Goal: Communication & Community: Answer question/provide support

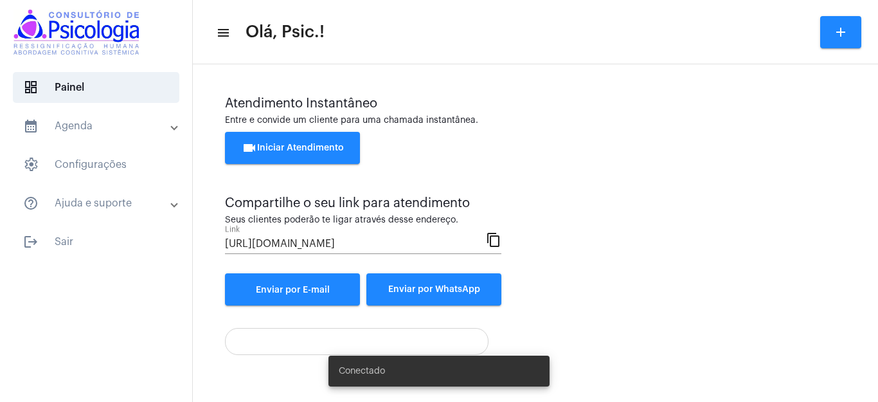
scroll to position [78, 0]
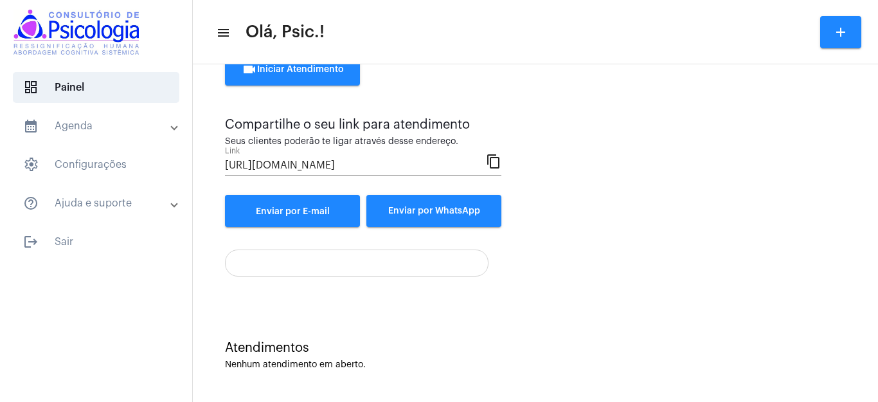
drag, startPoint x: 625, startPoint y: 269, endPoint x: 632, endPoint y: 297, distance: 28.7
click at [632, 297] on div "Atendimento Instantâneo Entre e convide um cliente para uma chamada instantânea…" at bounding box center [535, 147] width 672 height 310
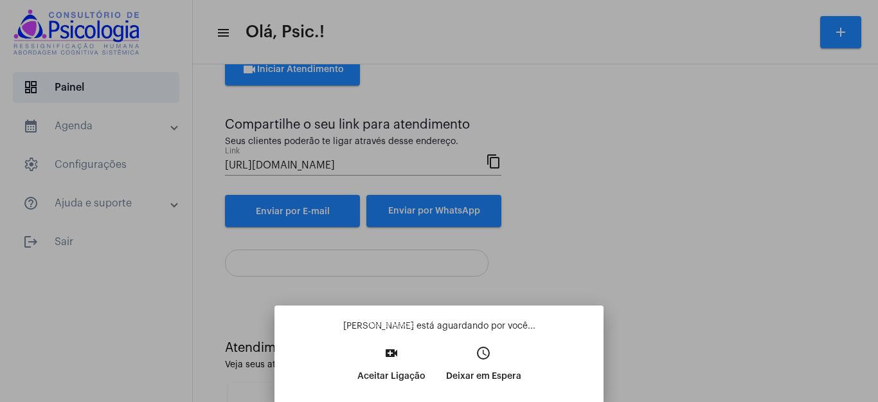
click at [397, 345] on mat-icon "video_call" at bounding box center [391, 352] width 15 height 15
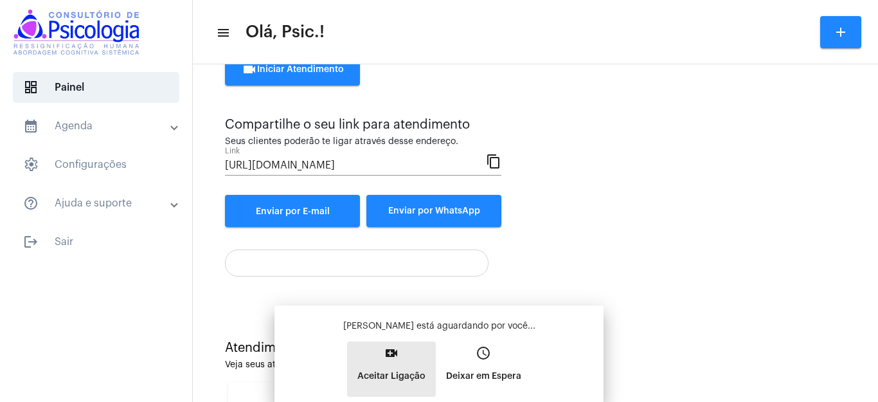
click at [397, 345] on div "[PERSON_NAME] está aguardando por você... video_call Aceitar Ligação access_tim…" at bounding box center [439, 357] width 308 height 77
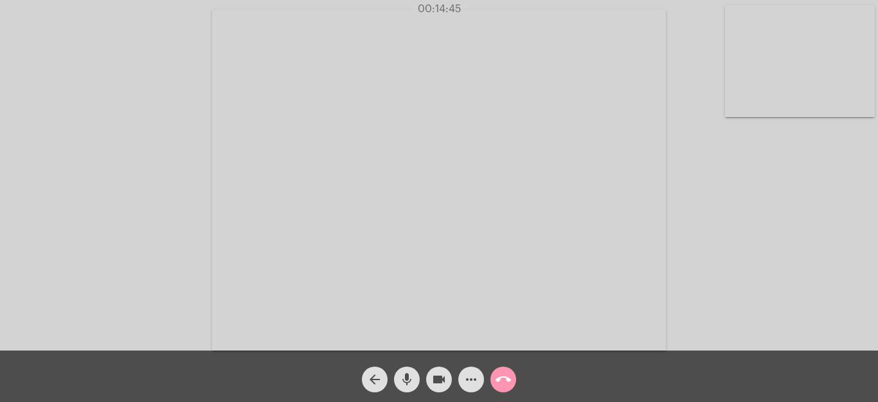
click at [474, 374] on mat-icon "more_horiz" at bounding box center [470, 378] width 15 height 15
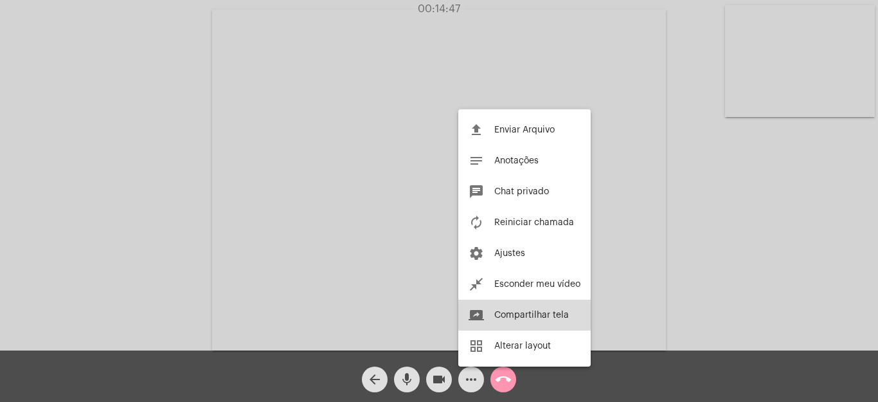
click at [548, 312] on span "Compartilhar tela" at bounding box center [531, 314] width 75 height 9
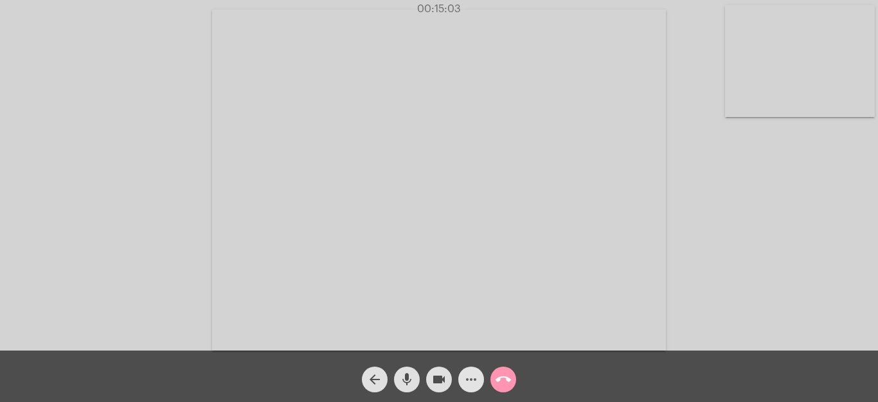
click at [468, 379] on mat-icon "more_horiz" at bounding box center [470, 378] width 15 height 15
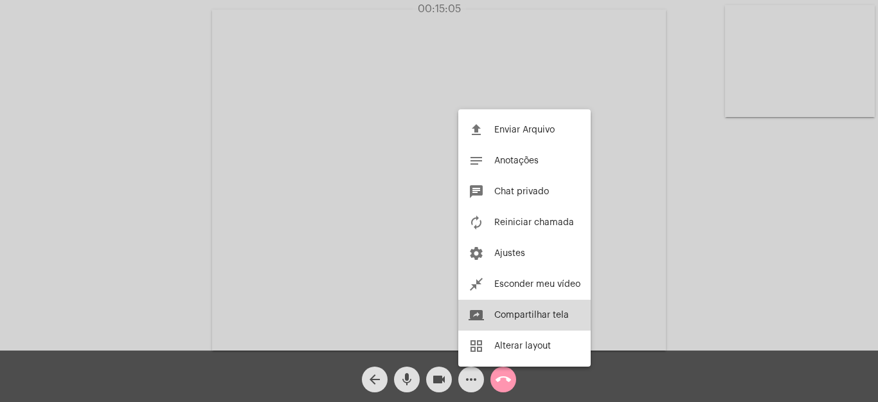
click at [530, 310] on button "screen_share Compartilhar tela" at bounding box center [524, 314] width 132 height 31
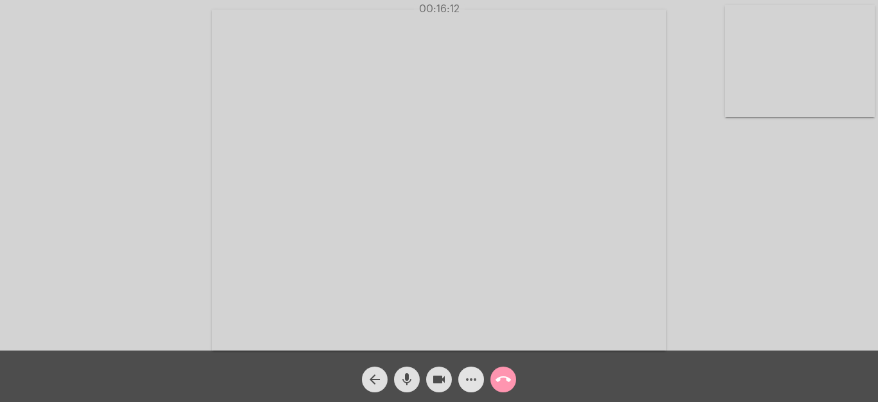
click at [470, 377] on mat-icon "more_horiz" at bounding box center [470, 378] width 15 height 15
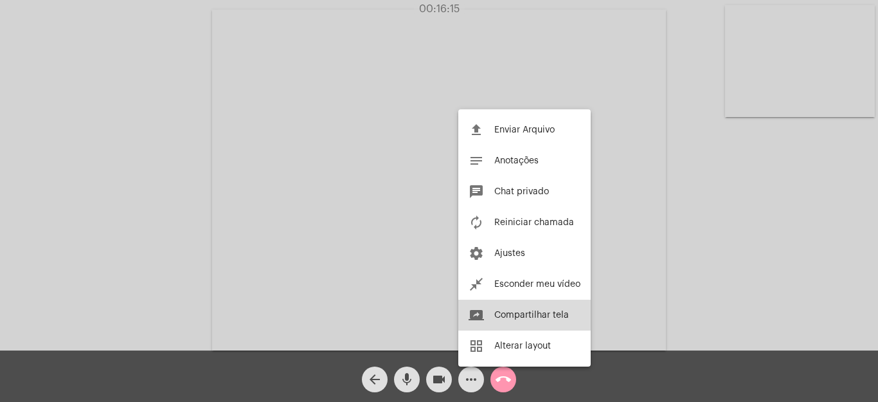
click at [514, 314] on span "Compartilhar tela" at bounding box center [531, 314] width 75 height 9
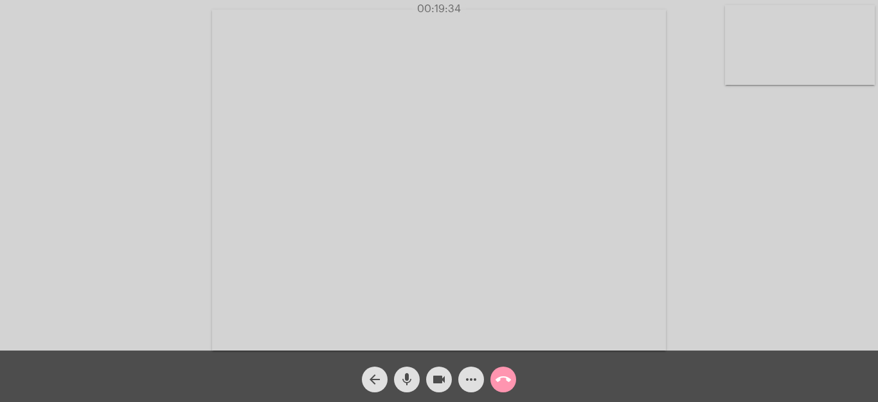
click at [475, 378] on mat-icon "more_horiz" at bounding box center [470, 378] width 15 height 15
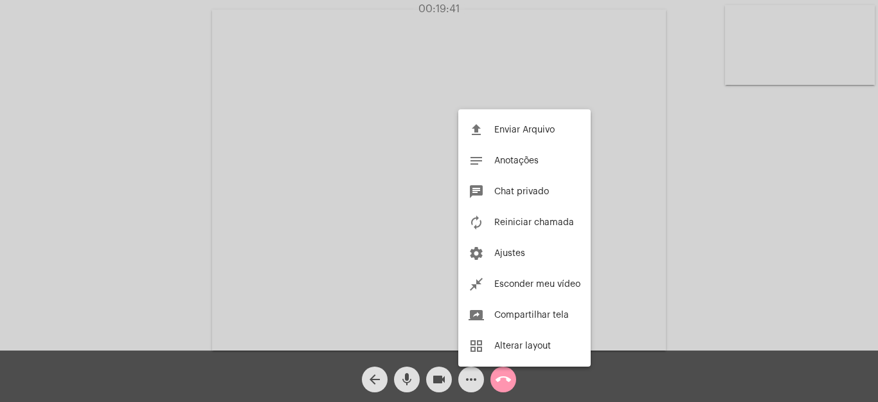
click at [794, 211] on div at bounding box center [439, 201] width 878 height 402
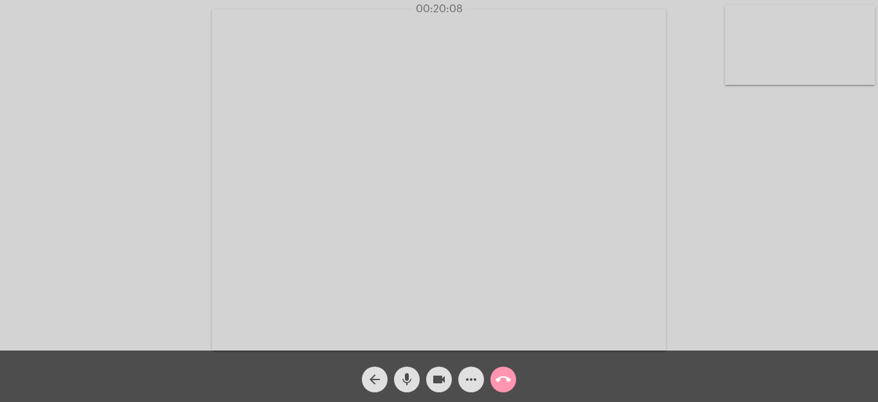
click at [471, 378] on mat-icon "more_horiz" at bounding box center [470, 378] width 15 height 15
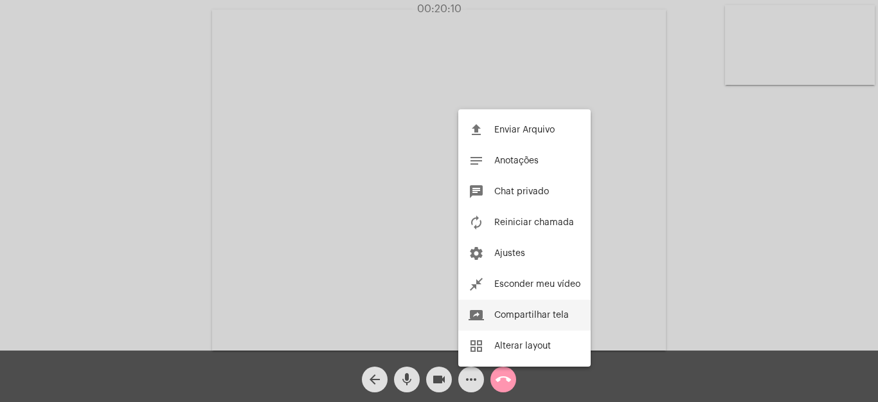
click at [511, 312] on span "Compartilhar tela" at bounding box center [531, 314] width 75 height 9
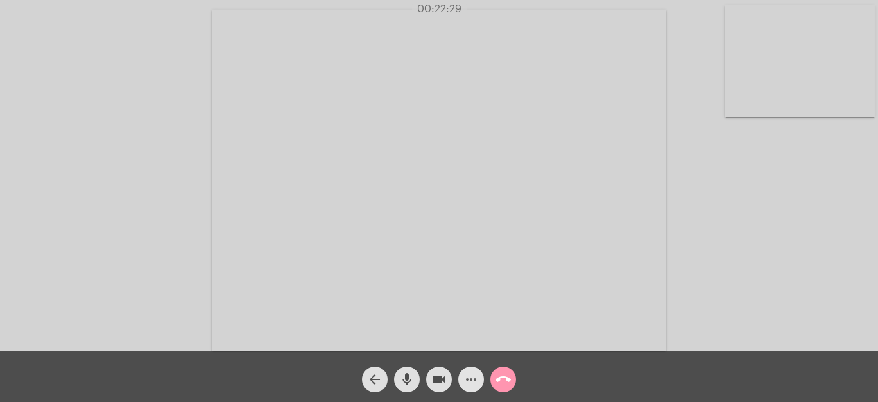
click at [468, 377] on mat-icon "more_horiz" at bounding box center [470, 378] width 15 height 15
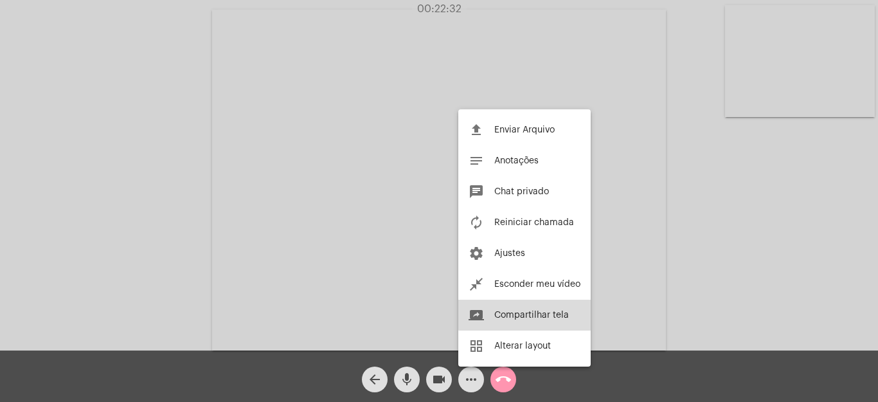
click at [556, 314] on span "Compartilhar tela" at bounding box center [531, 314] width 75 height 9
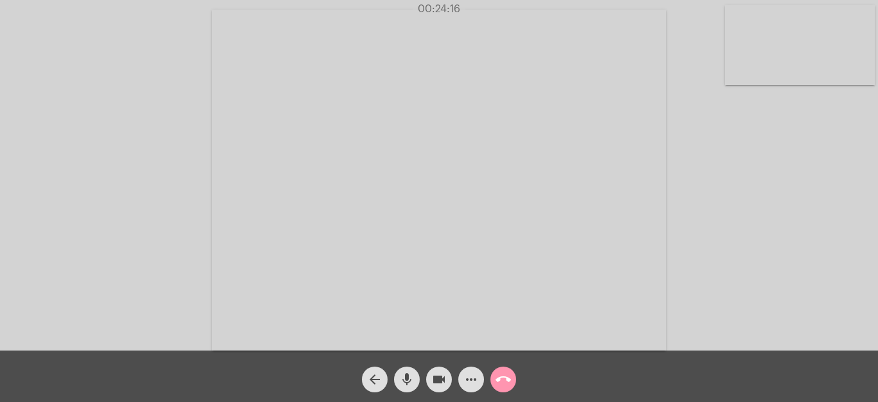
click at [472, 380] on mat-icon "more_horiz" at bounding box center [470, 378] width 15 height 15
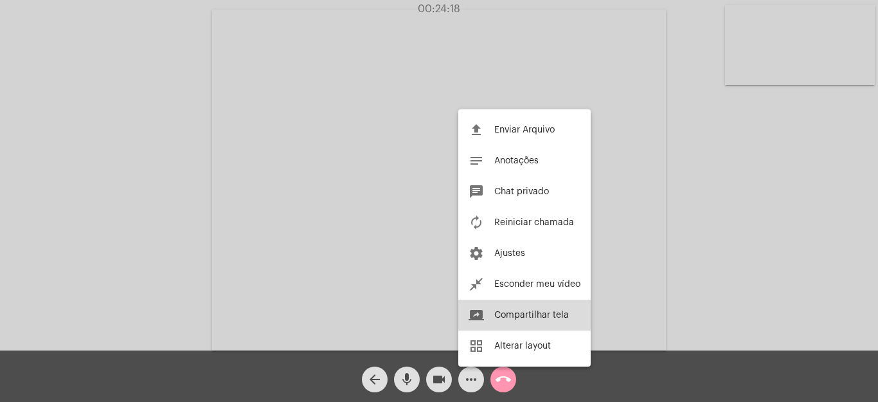
click at [524, 309] on button "screen_share Compartilhar tela" at bounding box center [524, 314] width 132 height 31
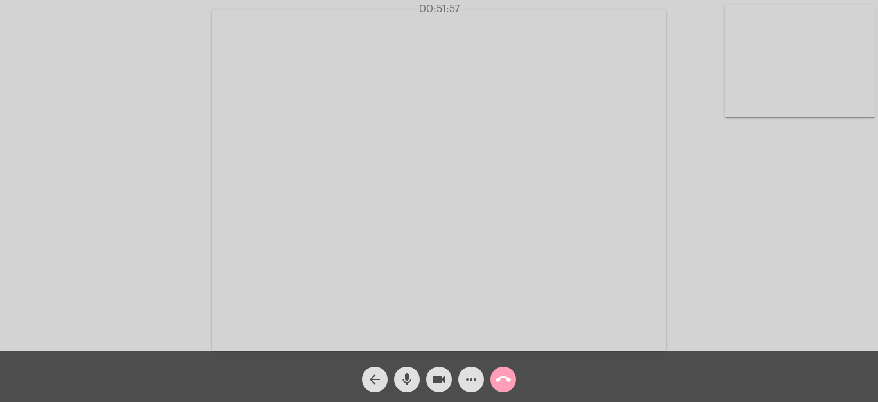
click at [506, 378] on mat-icon "call_end" at bounding box center [502, 378] width 15 height 15
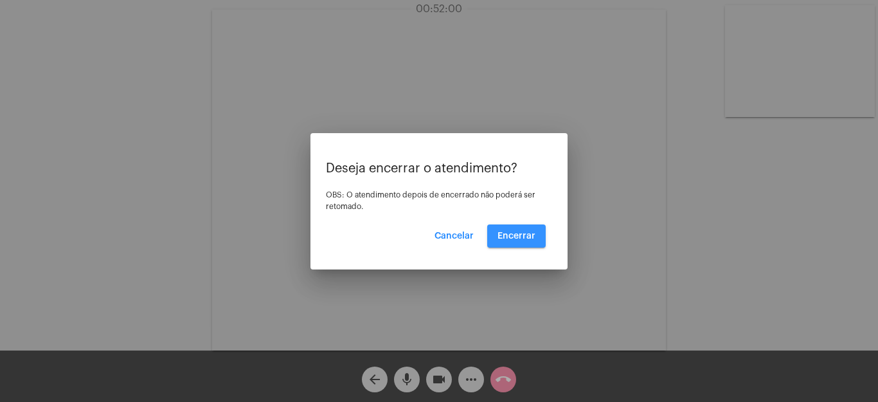
click at [528, 231] on span "Encerrar" at bounding box center [516, 235] width 38 height 9
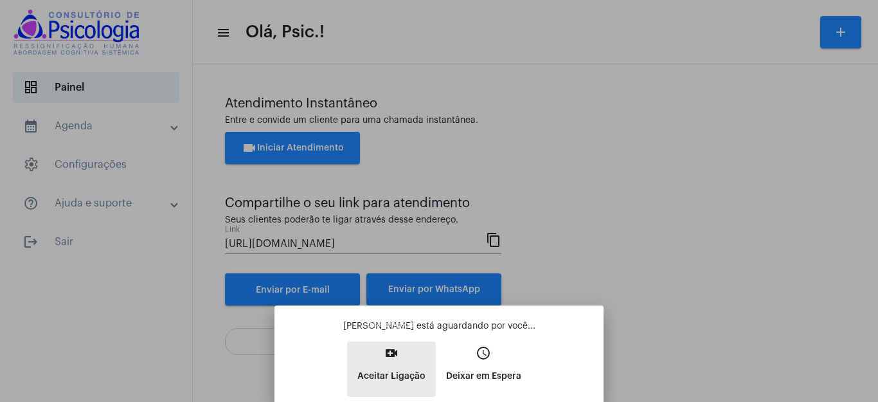
click at [379, 355] on button "video_call Aceitar Ligação" at bounding box center [391, 368] width 89 height 55
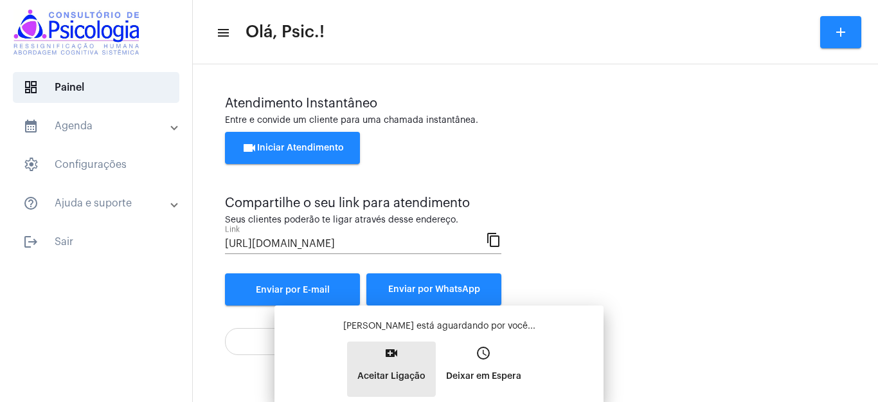
click at [379, 355] on div "[PERSON_NAME] está aguardando por você... video_call Aceitar Ligação access_tim…" at bounding box center [439, 357] width 308 height 77
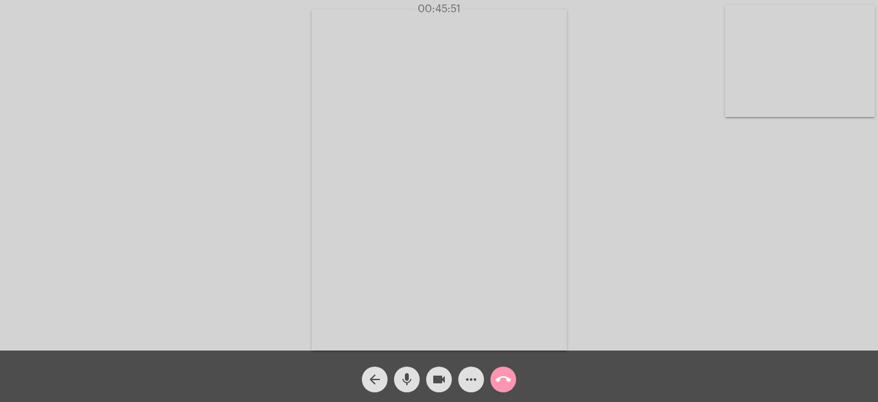
click at [822, 327] on div "Acessando Câmera e Microfone..." at bounding box center [438, 178] width 875 height 350
click at [506, 372] on mat-icon "call_end" at bounding box center [502, 378] width 15 height 15
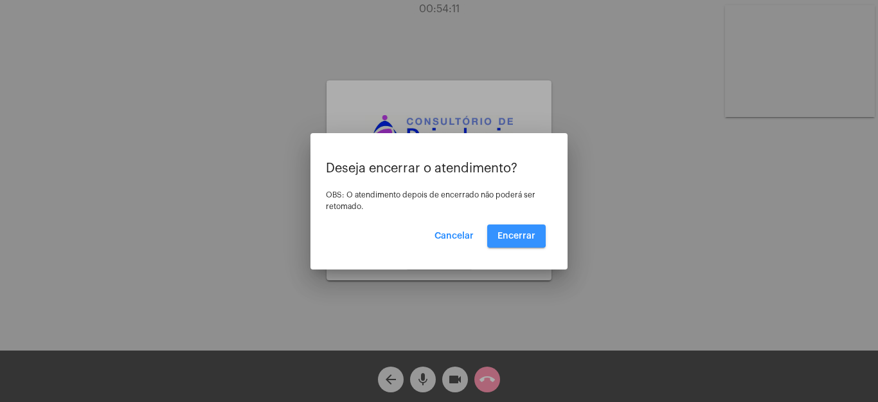
click at [512, 230] on button "Encerrar" at bounding box center [516, 235] width 58 height 23
